Goal: Task Accomplishment & Management: Manage account settings

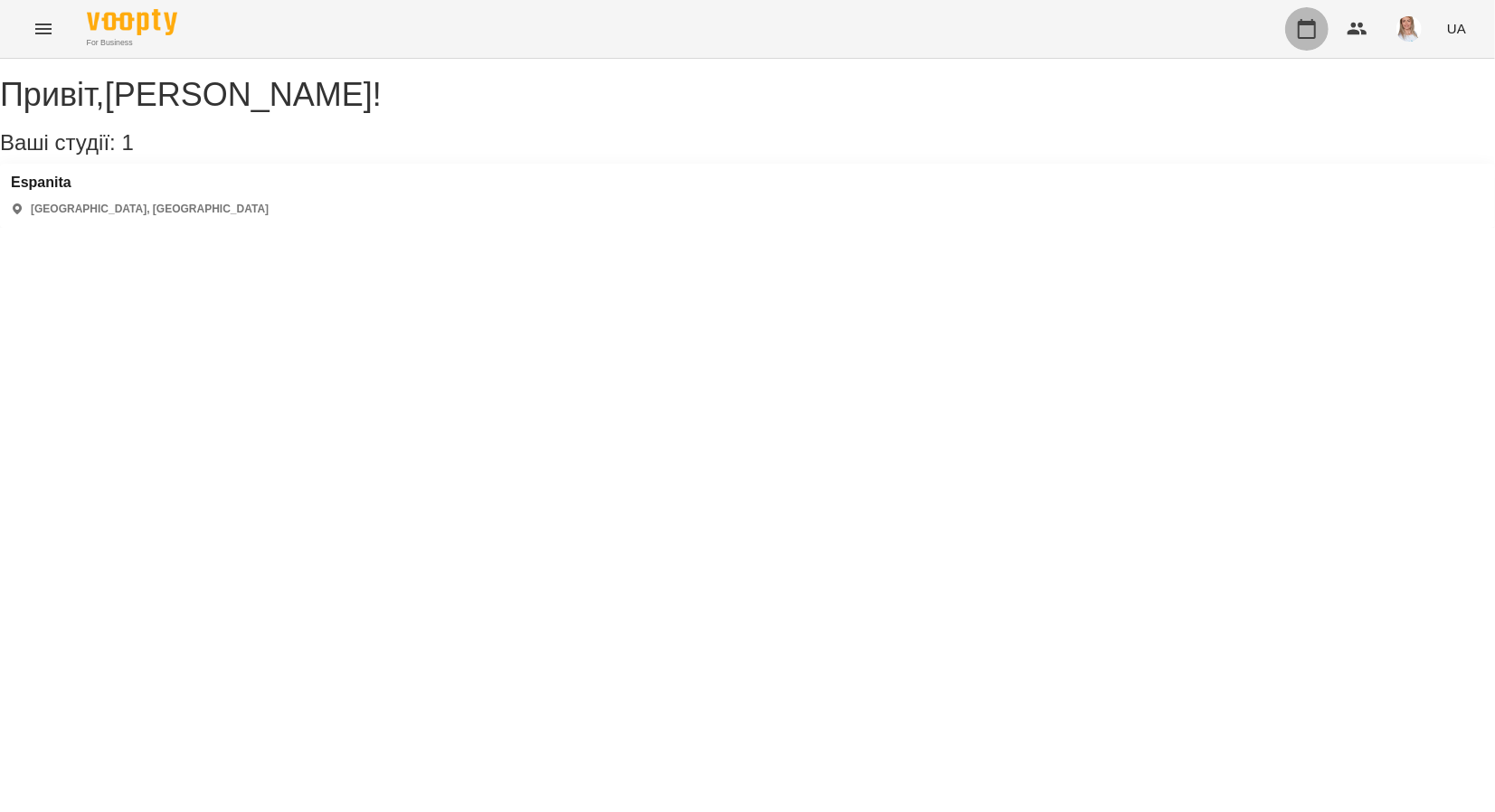
click at [1305, 25] on icon "button" at bounding box center [1307, 29] width 18 height 20
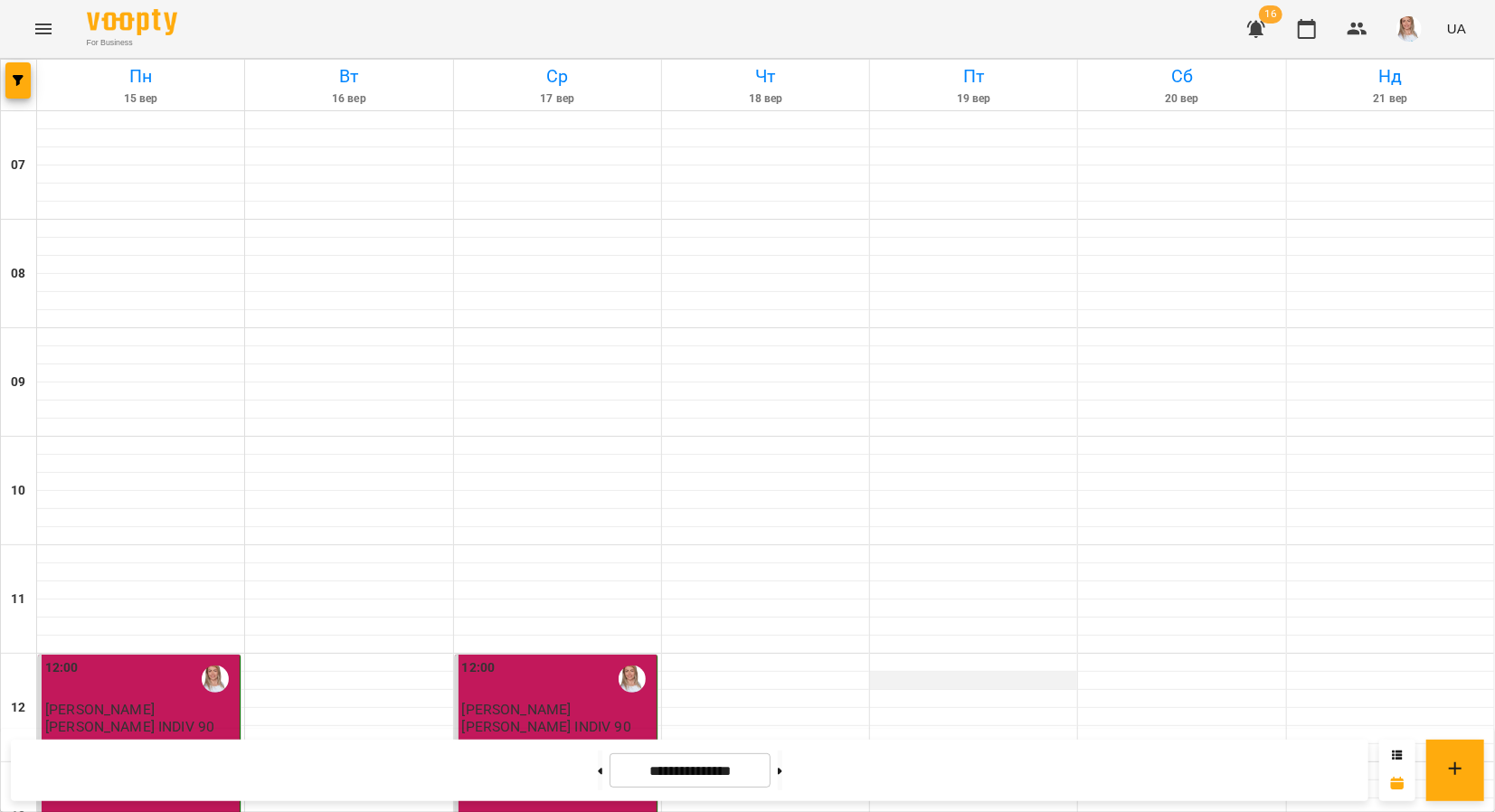
scroll to position [271, 0]
drag, startPoint x: 811, startPoint y: 766, endPoint x: 950, endPoint y: 600, distance: 216.5
click at [782, 774] on icon at bounding box center [780, 772] width 5 height 7
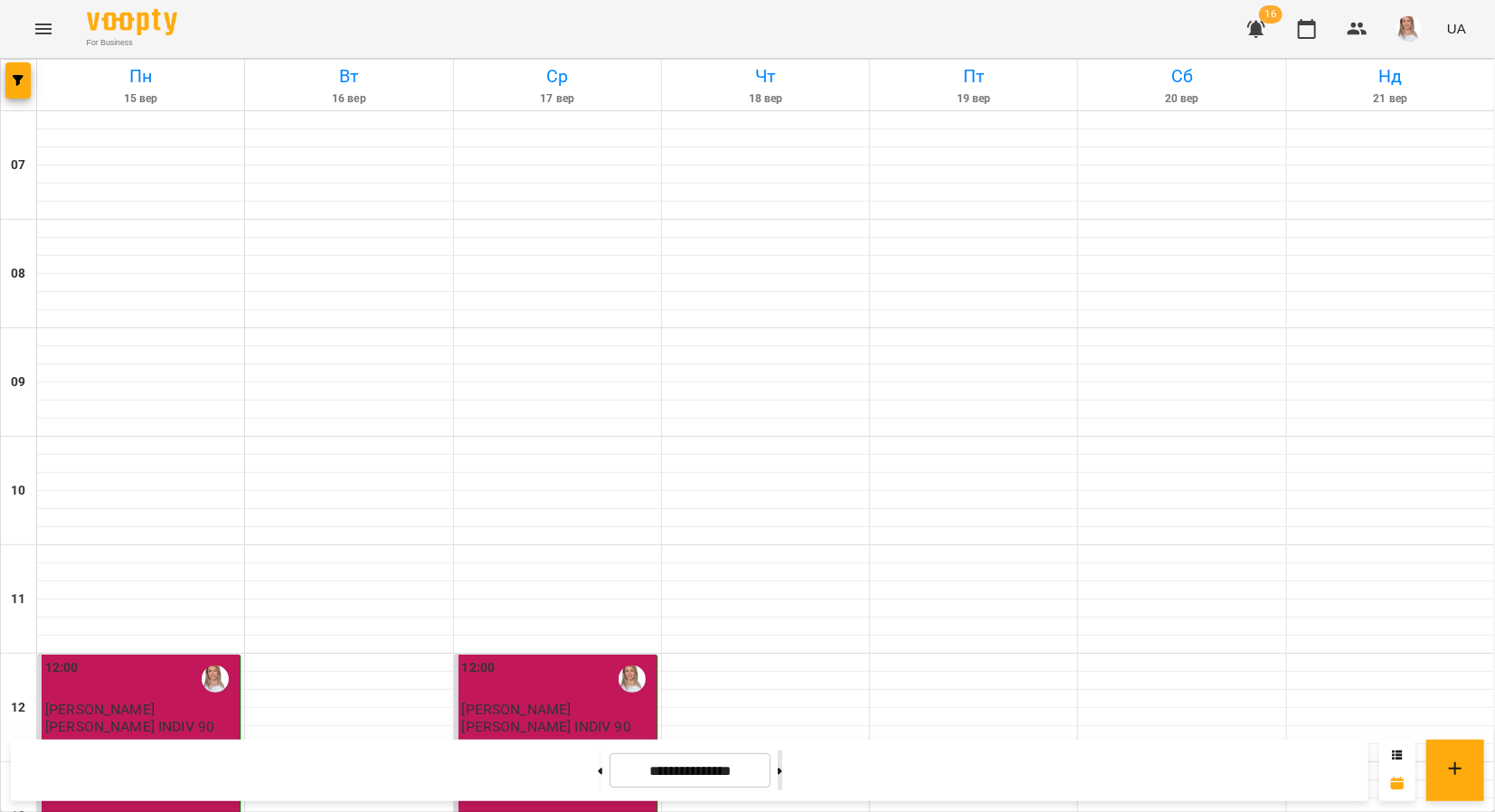
type input "**********"
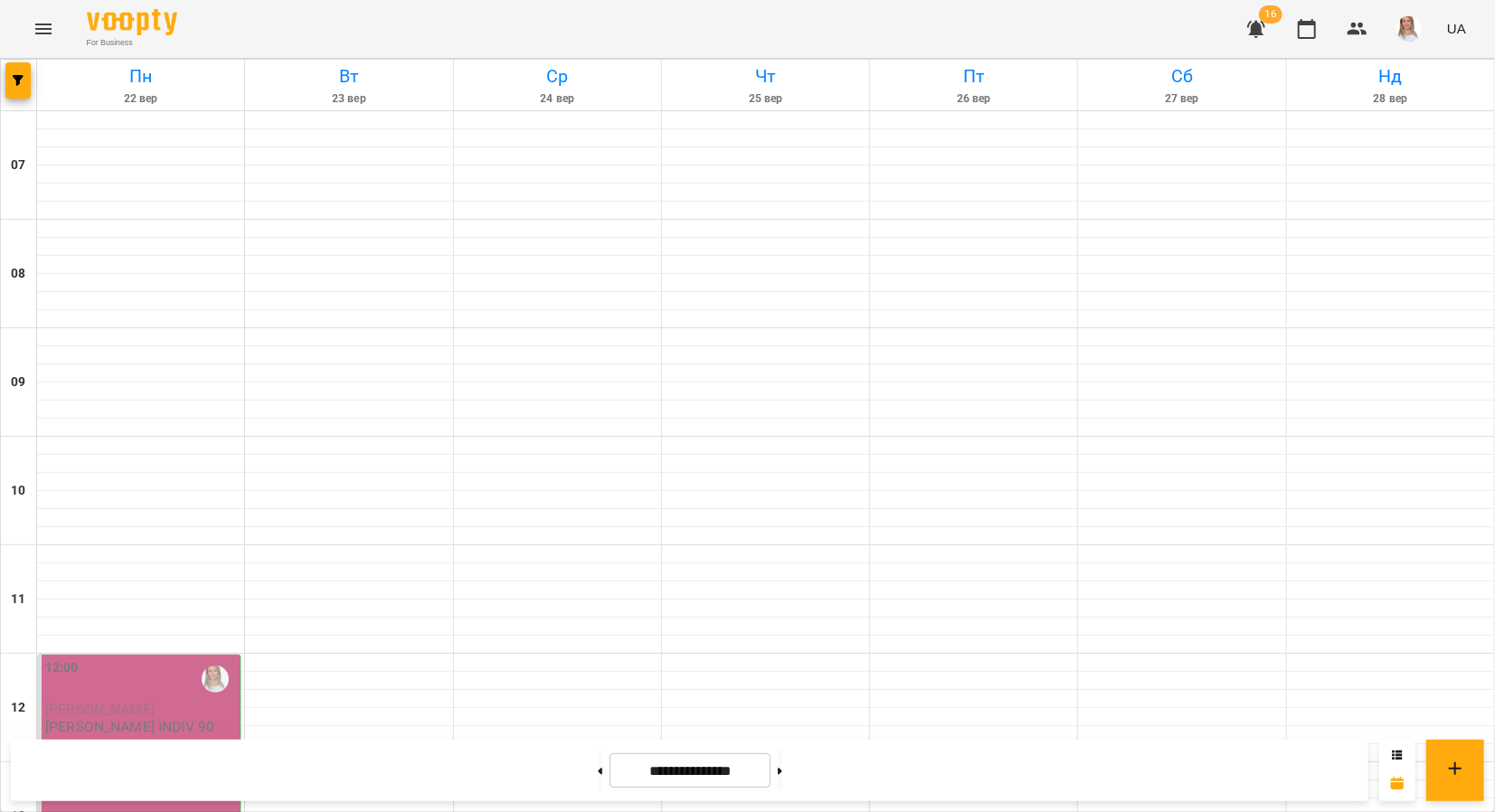
scroll to position [754, 0]
click at [778, 751] on button at bounding box center [780, 770] width 5 height 39
click at [598, 769] on button at bounding box center [600, 770] width 5 height 39
type input "**********"
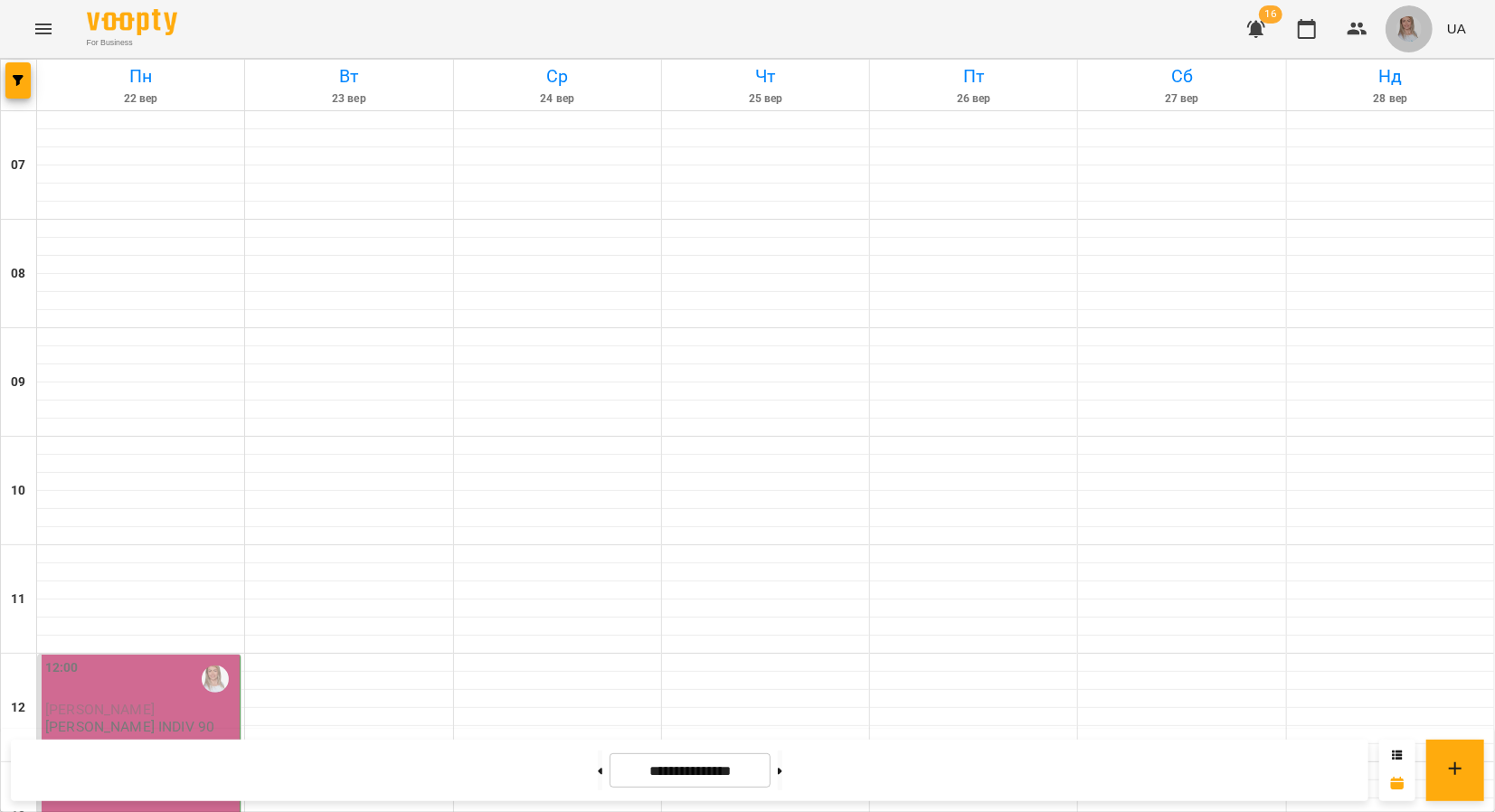
click at [1403, 26] on img "button" at bounding box center [1409, 29] width 26 height 26
click at [1413, 67] on span "[PERSON_NAME]" at bounding box center [1403, 69] width 114 height 22
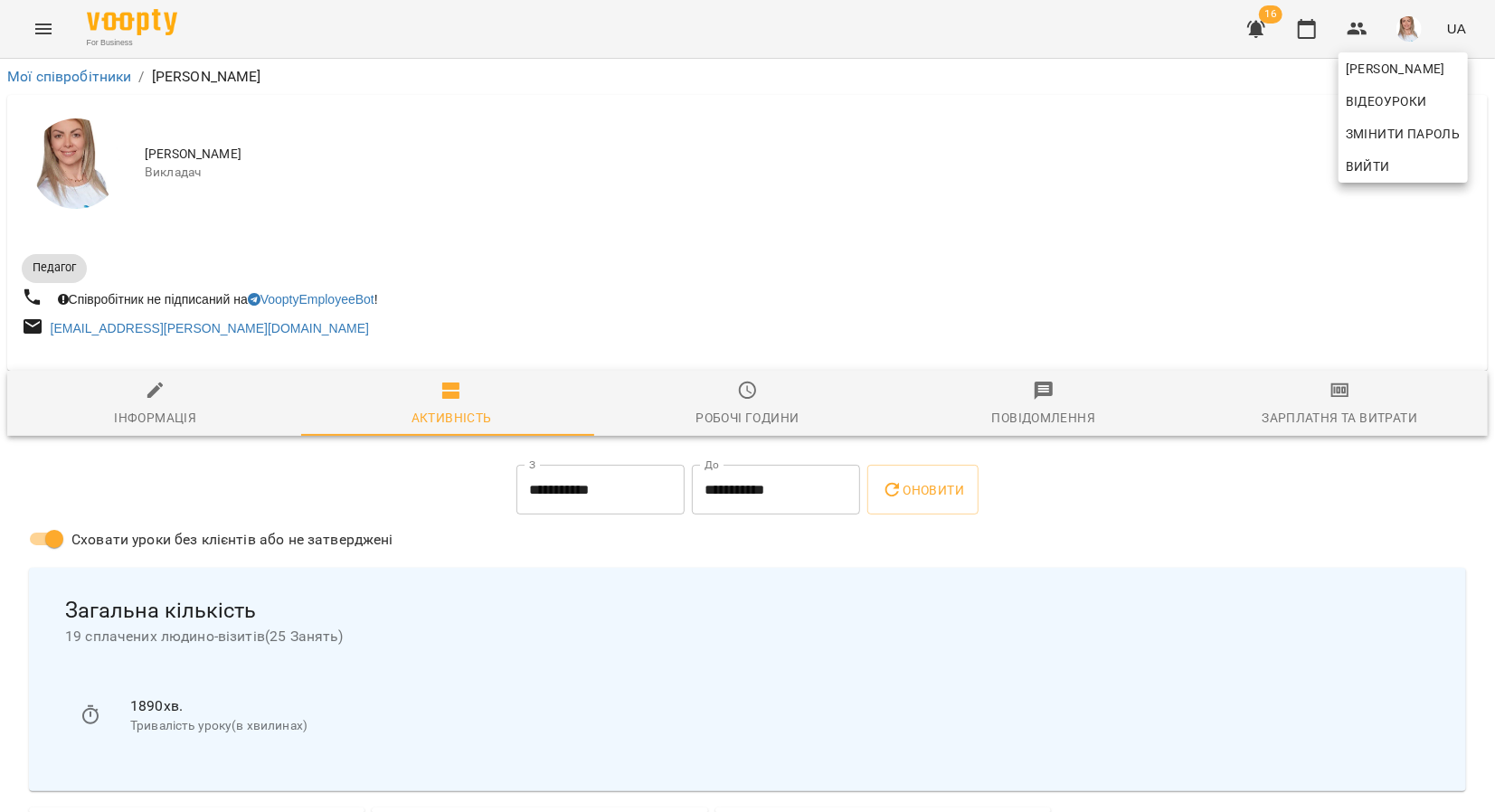
click at [1350, 389] on div at bounding box center [747, 406] width 1495 height 812
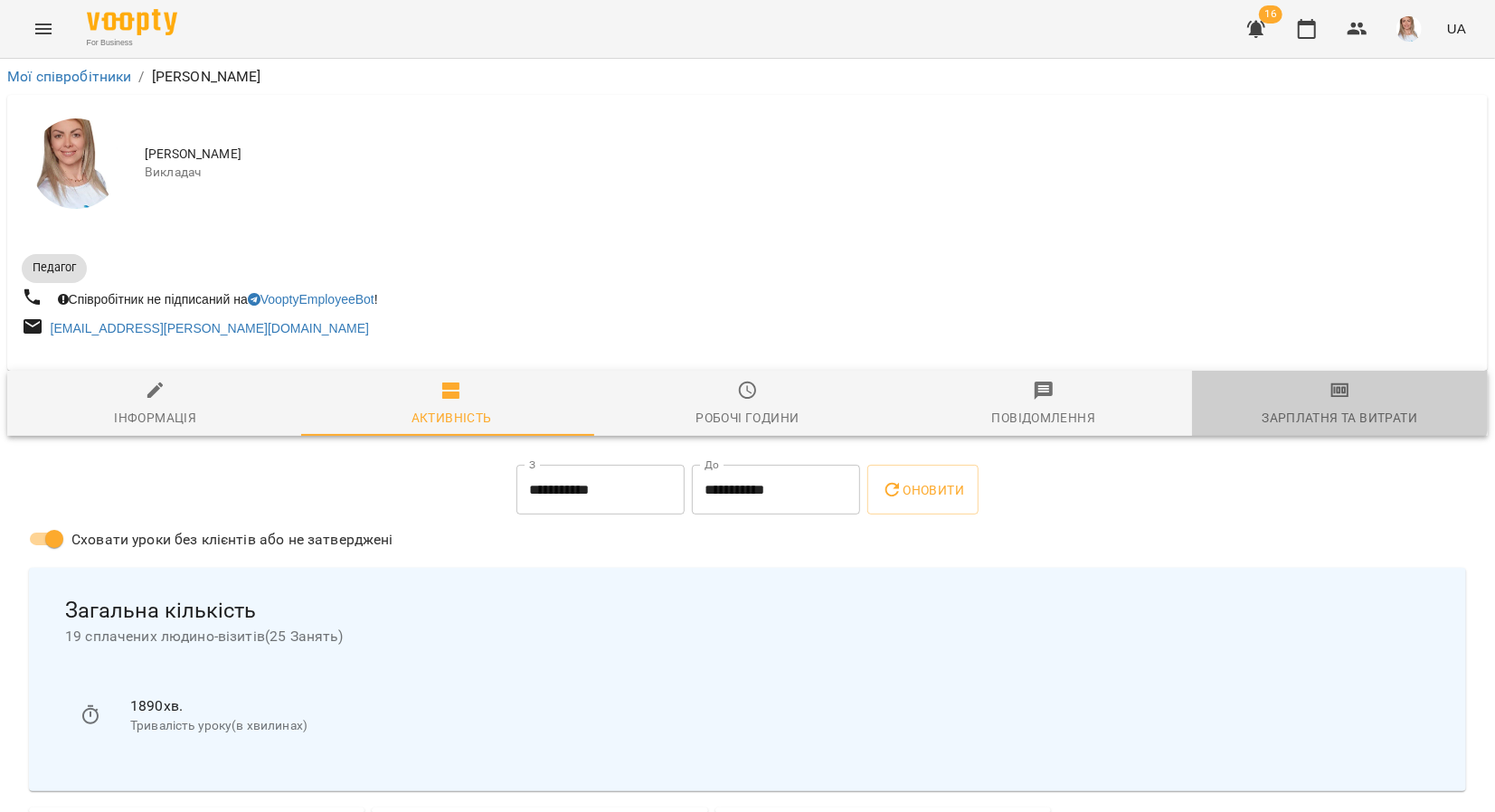
click at [1333, 392] on icon "button" at bounding box center [1339, 391] width 13 height 7
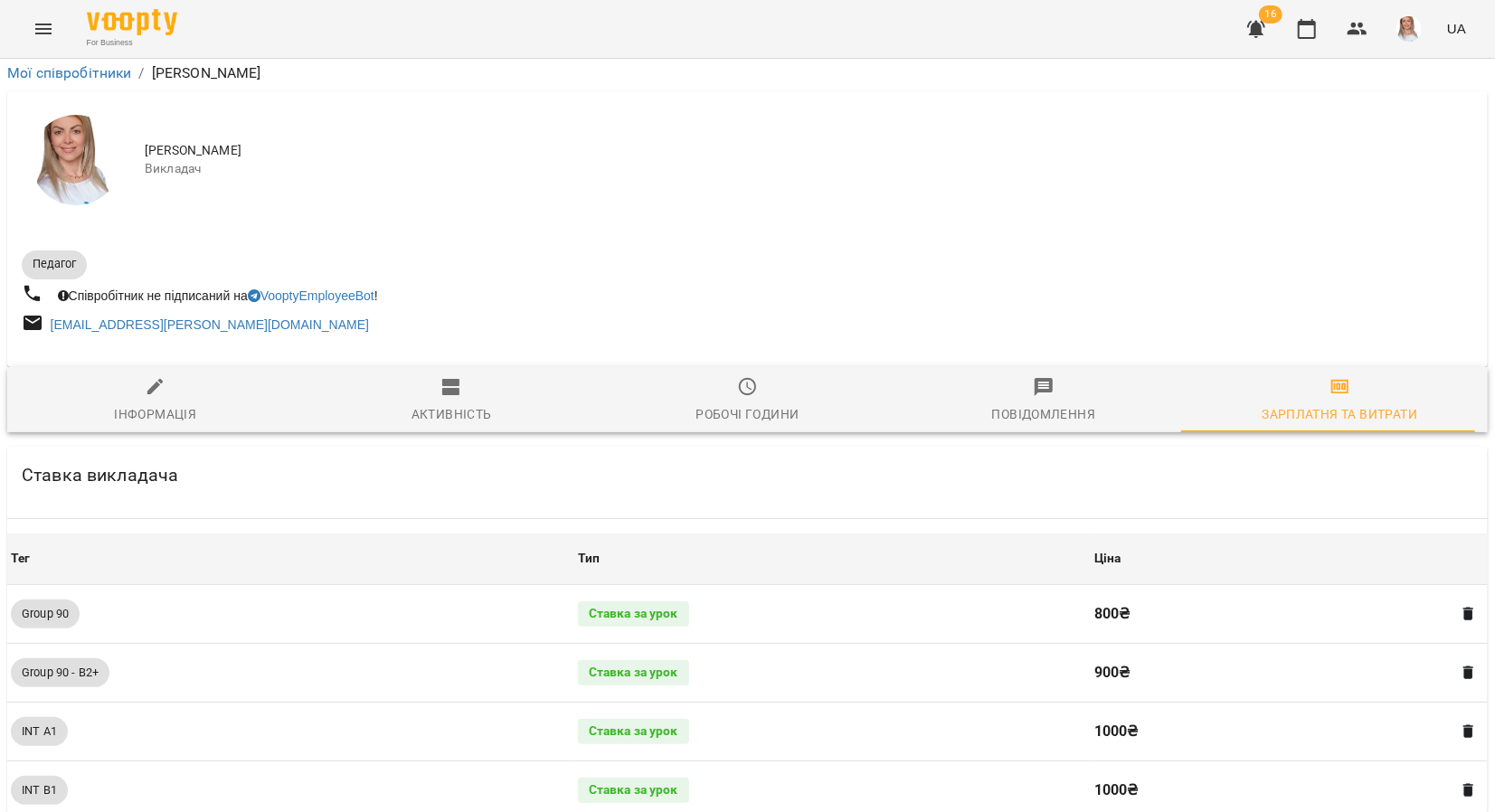
scroll to position [1266, 0]
click at [1303, 29] on icon "button" at bounding box center [1307, 29] width 22 height 22
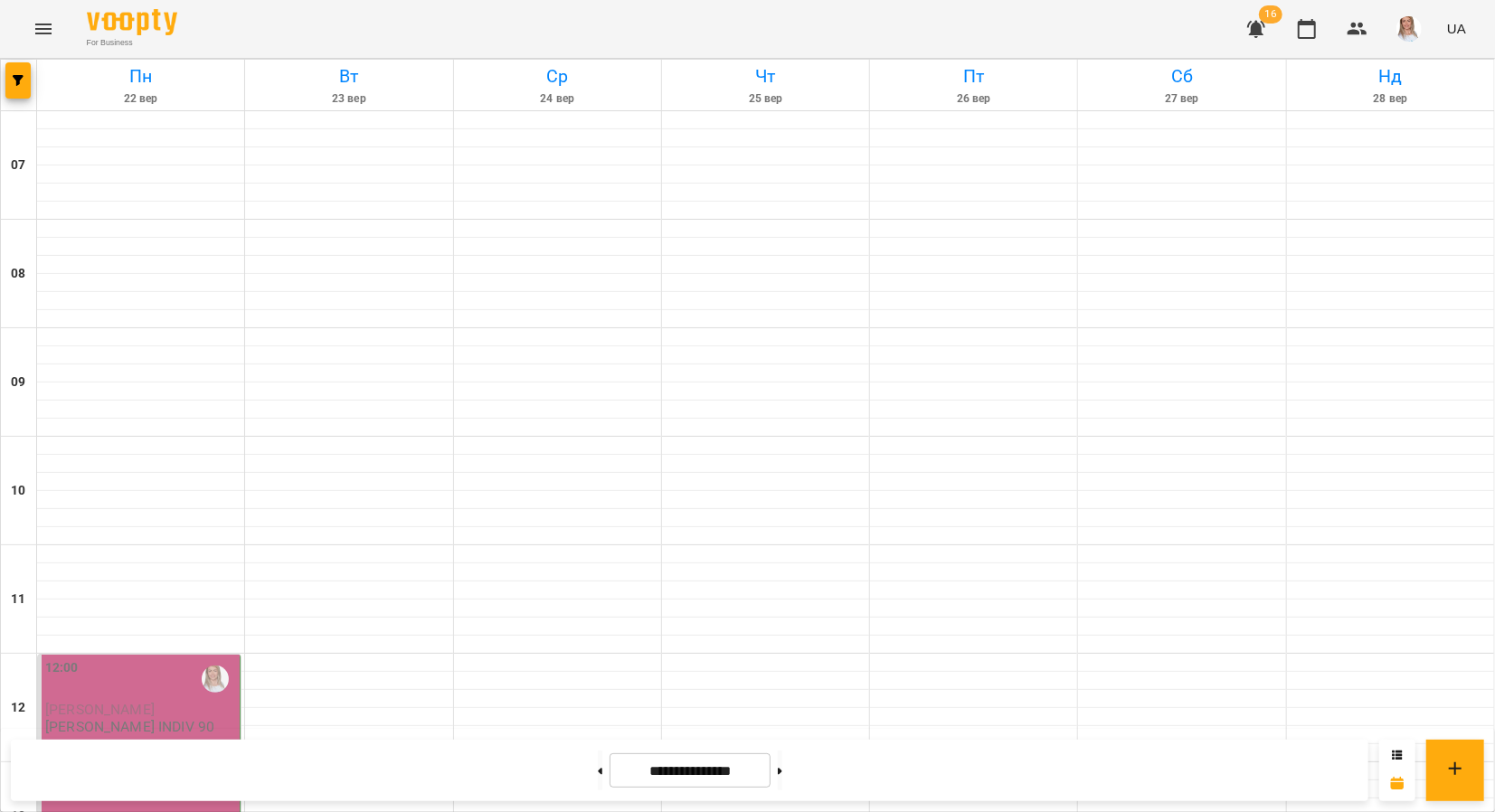
scroll to position [633, 0]
